Goal: Register for event/course

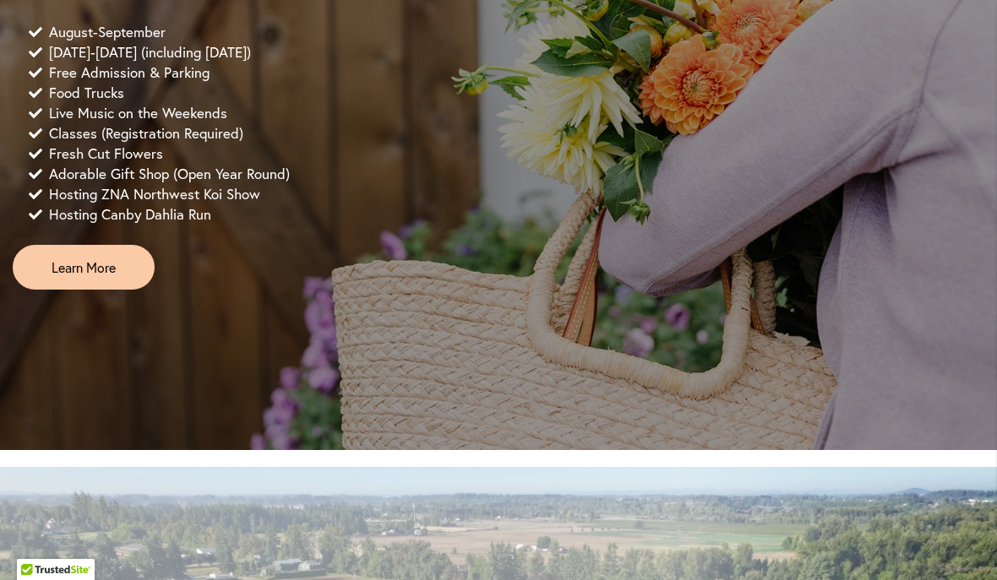
scroll to position [1318, 0]
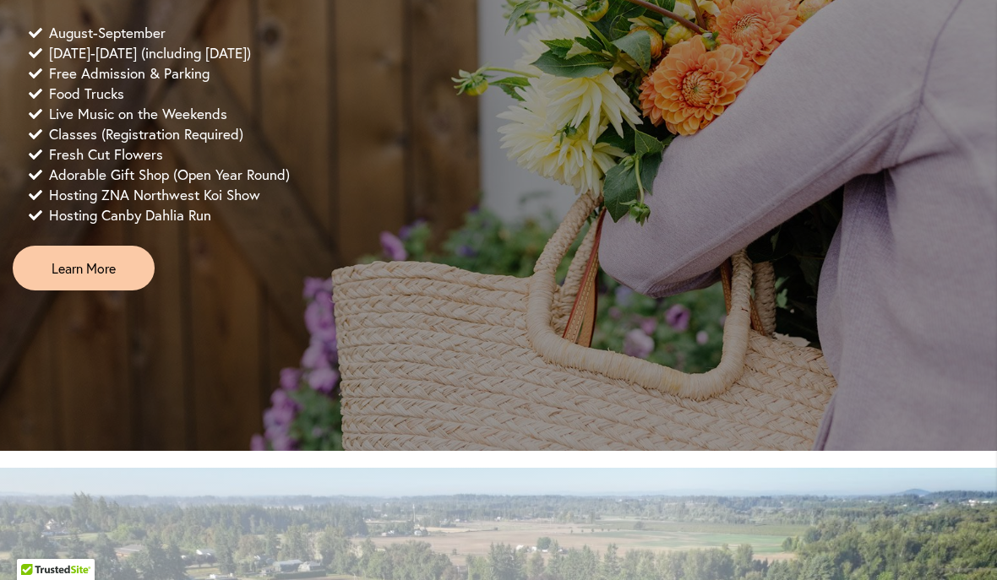
click at [95, 289] on link "Learn More" at bounding box center [84, 268] width 142 height 45
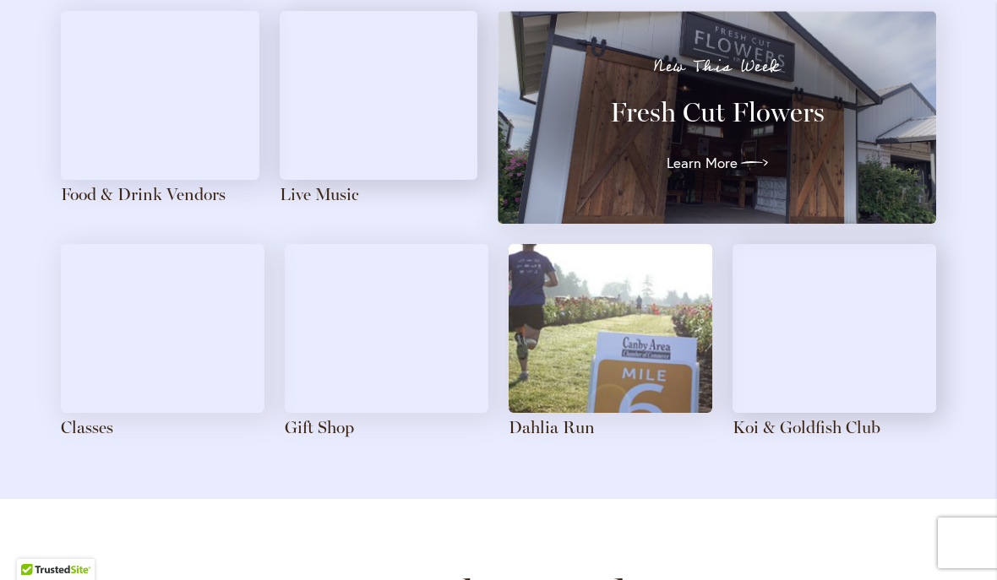
scroll to position [1930, 0]
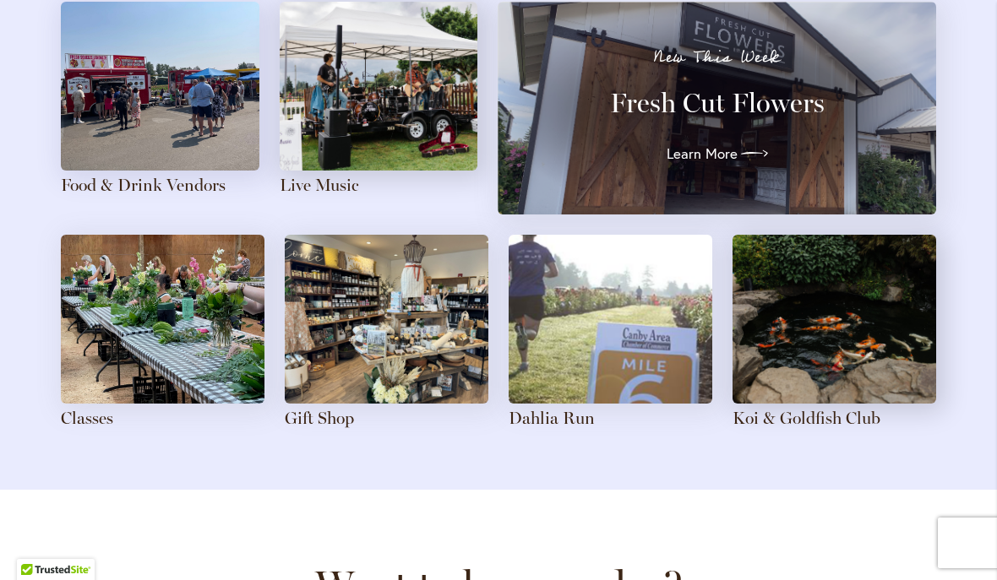
click at [151, 332] on img at bounding box center [163, 319] width 204 height 169
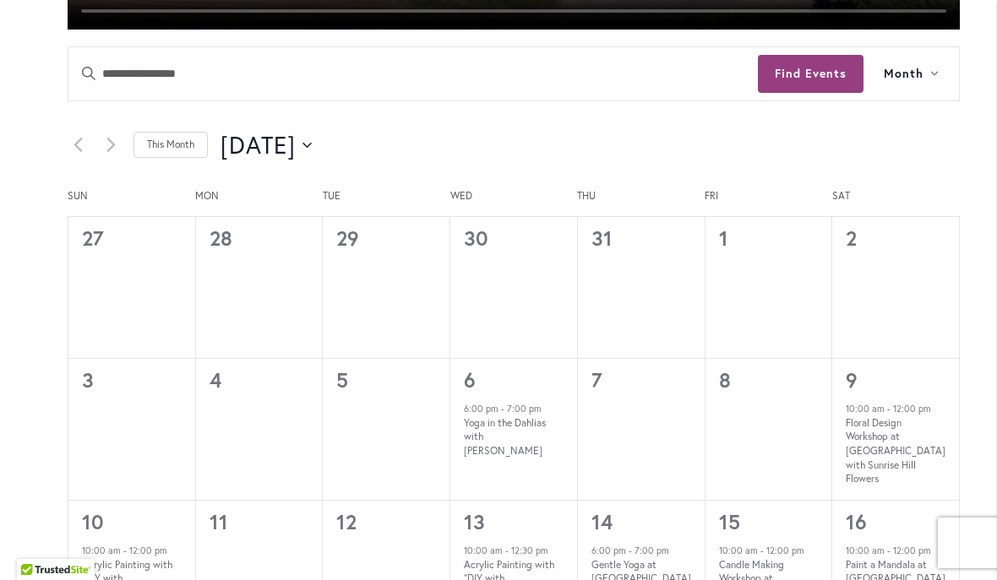
scroll to position [815, 0]
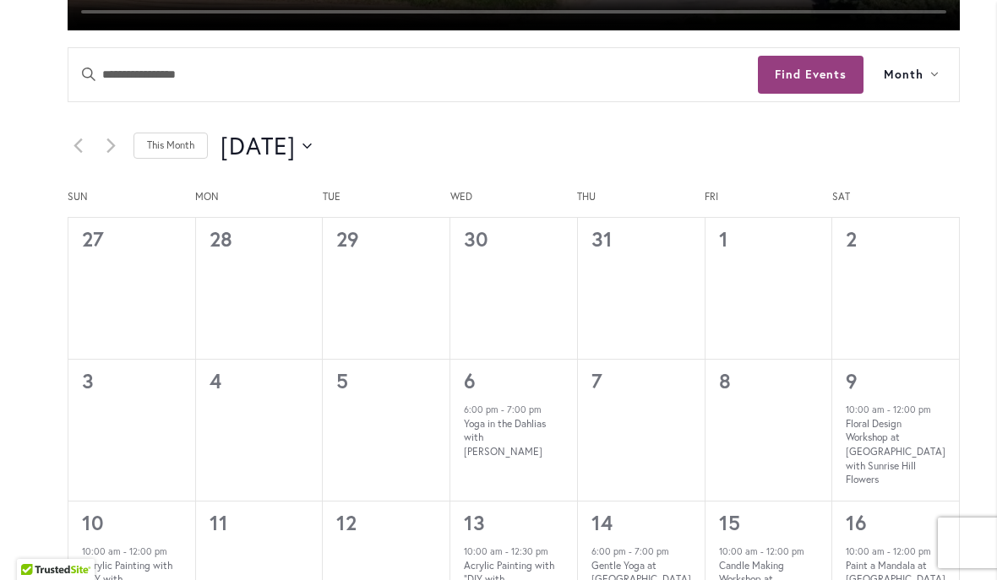
click at [312, 144] on icon "Click to toggle datepicker" at bounding box center [306, 145] width 9 height 5
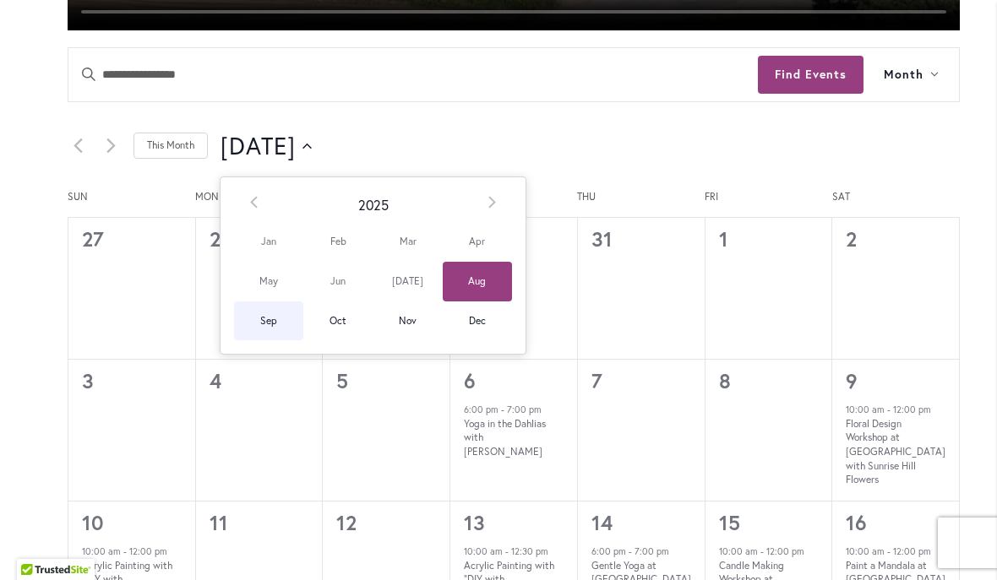
click at [282, 325] on span "Sep" at bounding box center [268, 322] width 69 height 40
type input "********"
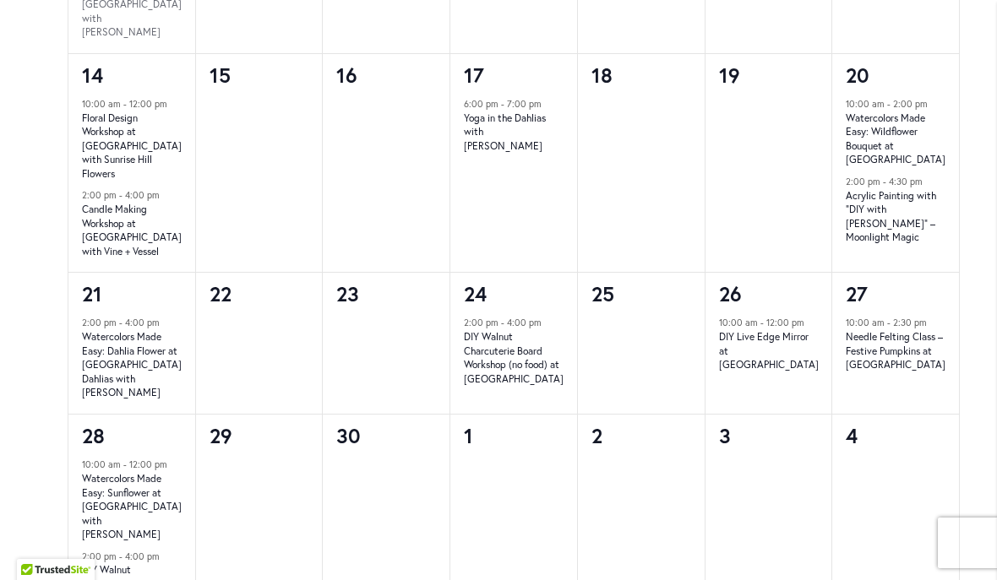
scroll to position [1482, 0]
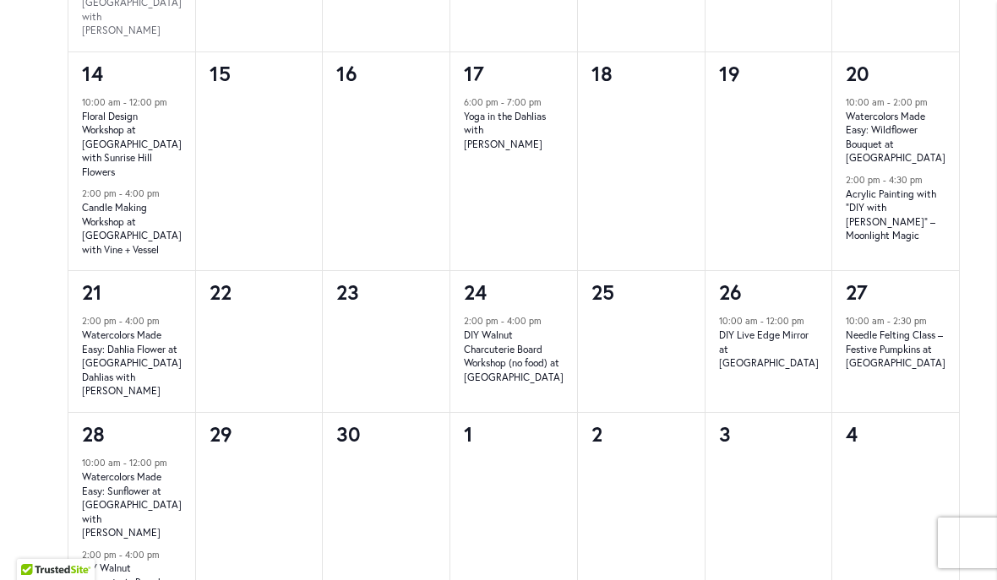
click at [775, 329] on link "DIY Live Edge Mirror at Swan Island Dahlias" at bounding box center [769, 349] width 100 height 41
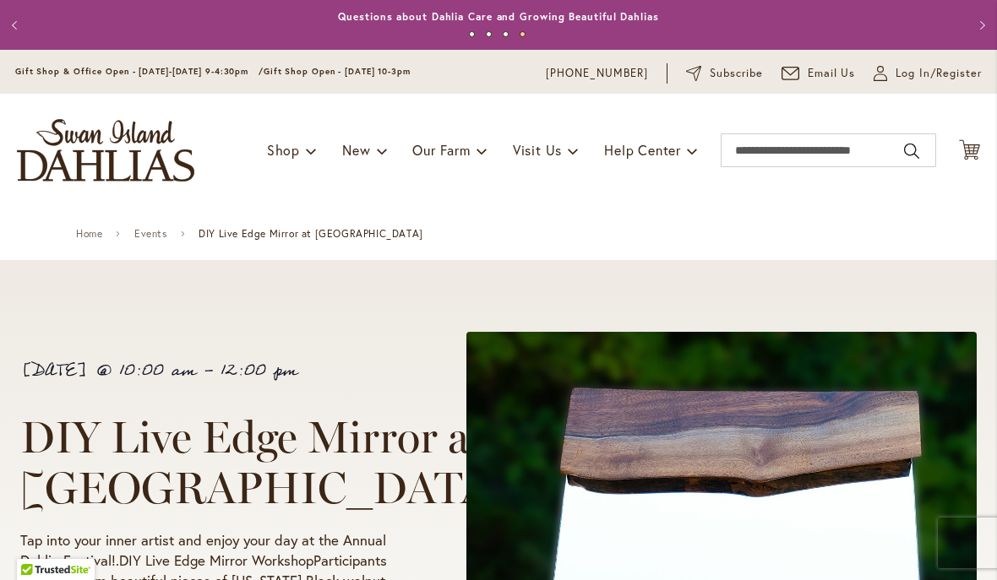
scroll to position [-1, 0]
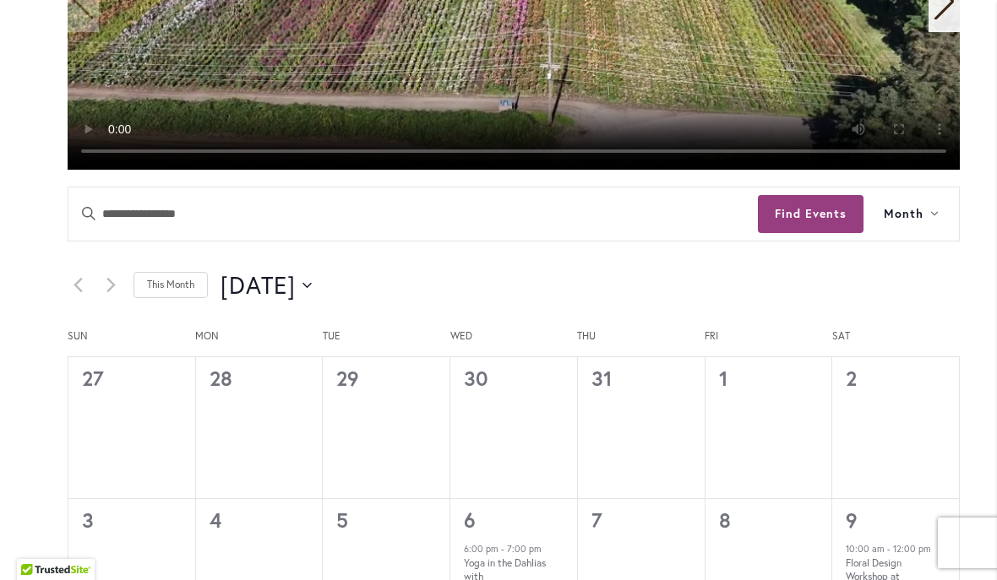
scroll to position [708, 0]
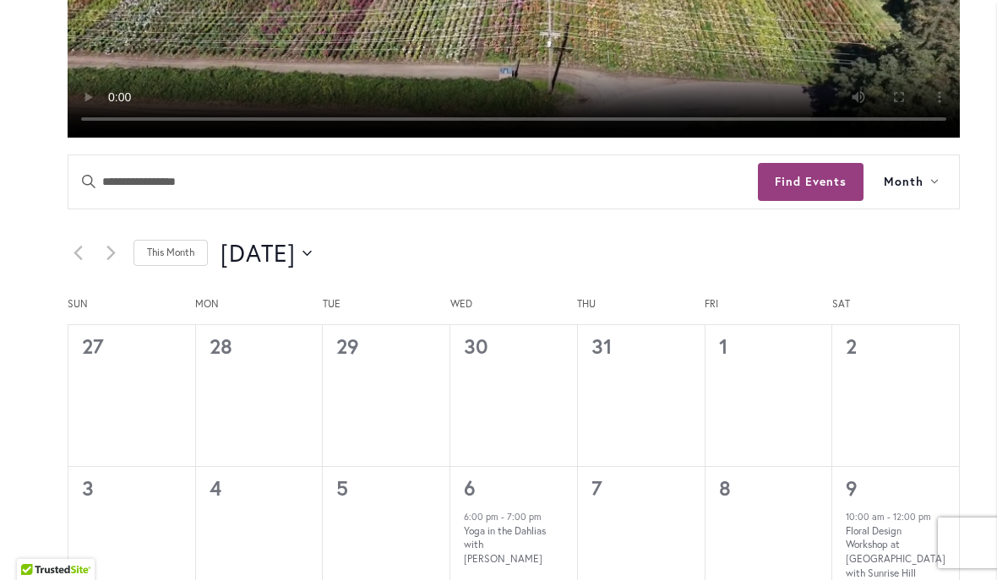
click at [312, 263] on button "8/1/2025 August 2025" at bounding box center [265, 254] width 91 height 34
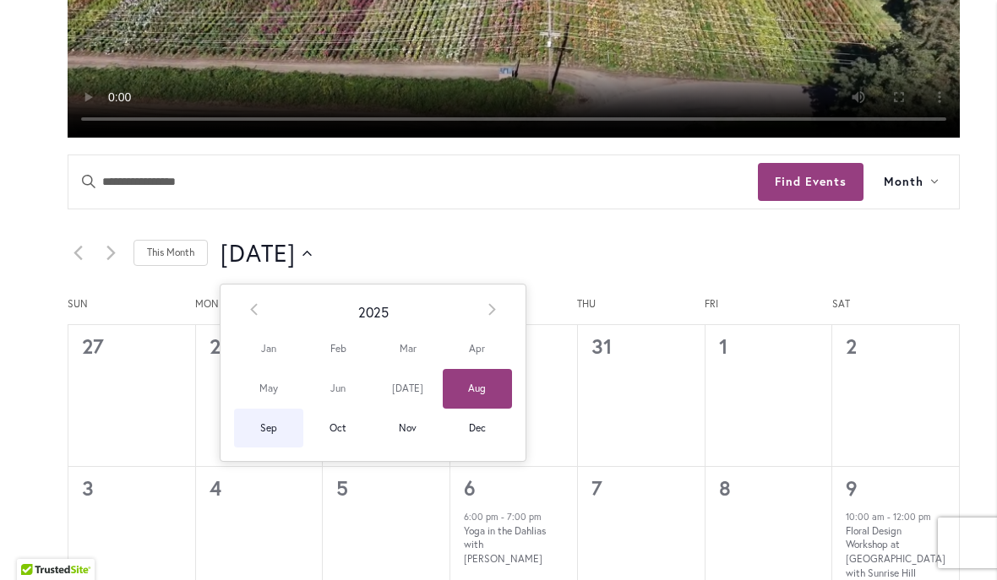
click at [280, 433] on span "Sep" at bounding box center [268, 429] width 69 height 40
type input "********"
